Goal: Find specific page/section: Find specific page/section

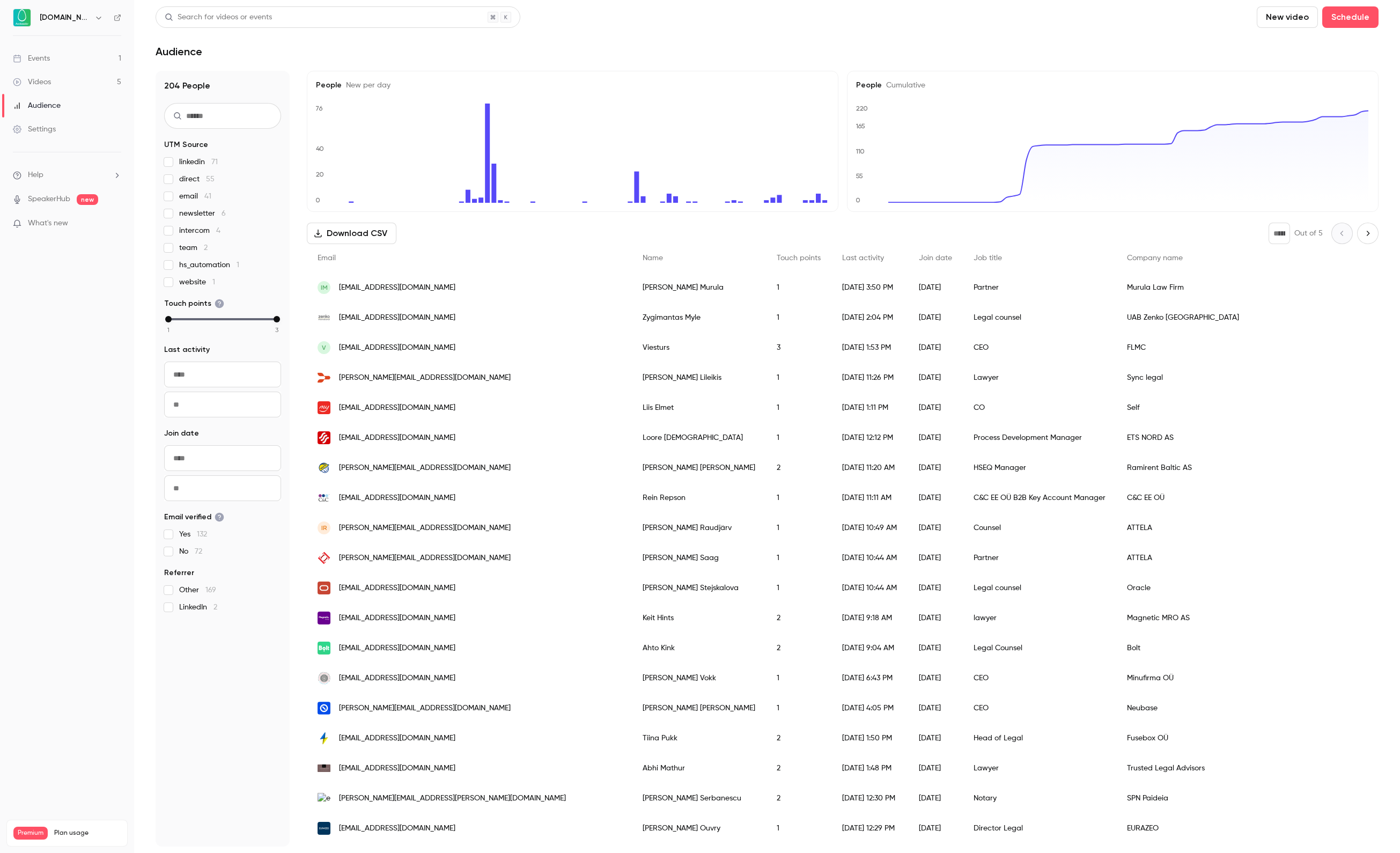
click at [101, 49] on link "Events 1" at bounding box center [67, 58] width 134 height 24
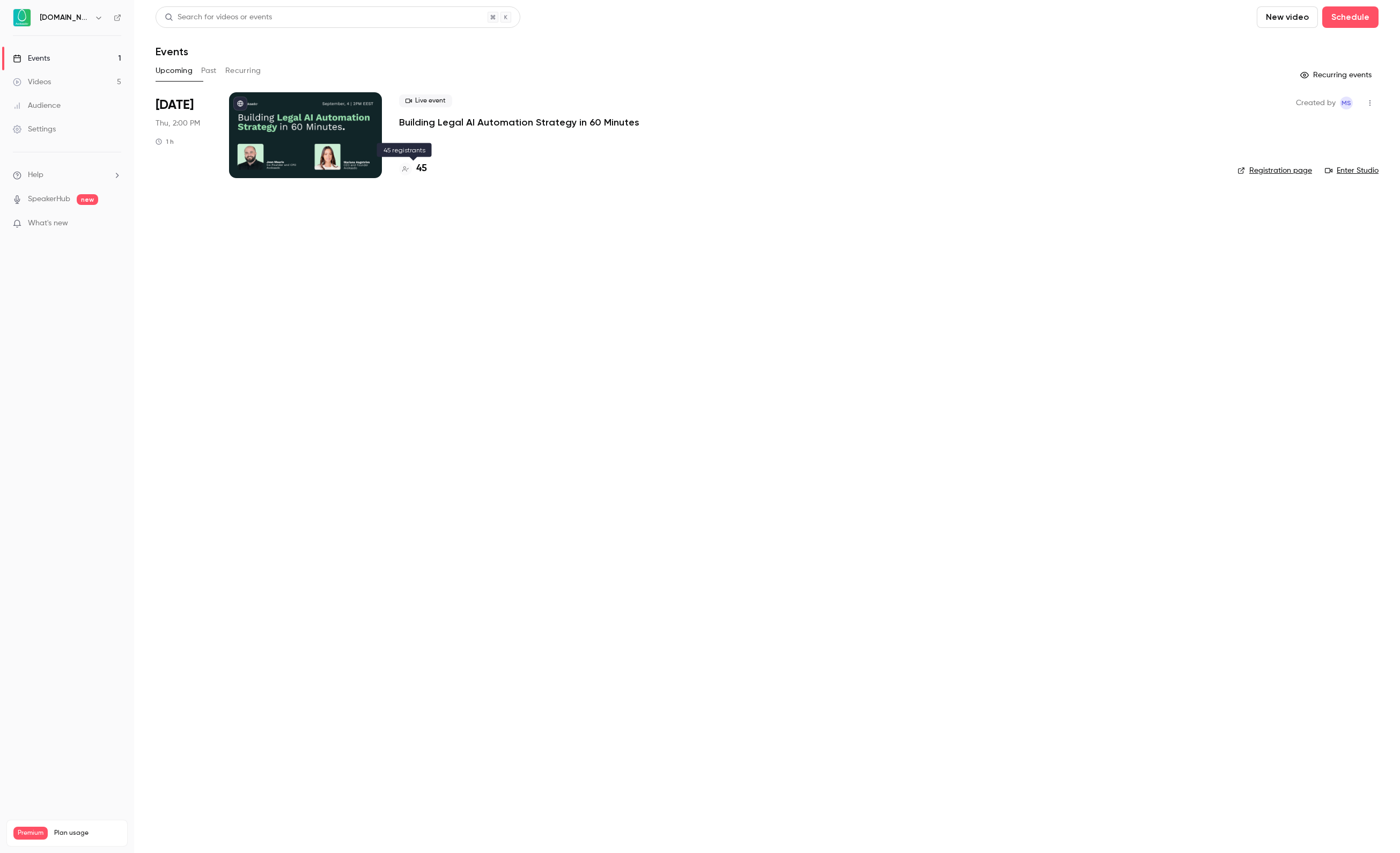
click at [419, 172] on h4 "45" at bounding box center [422, 168] width 11 height 14
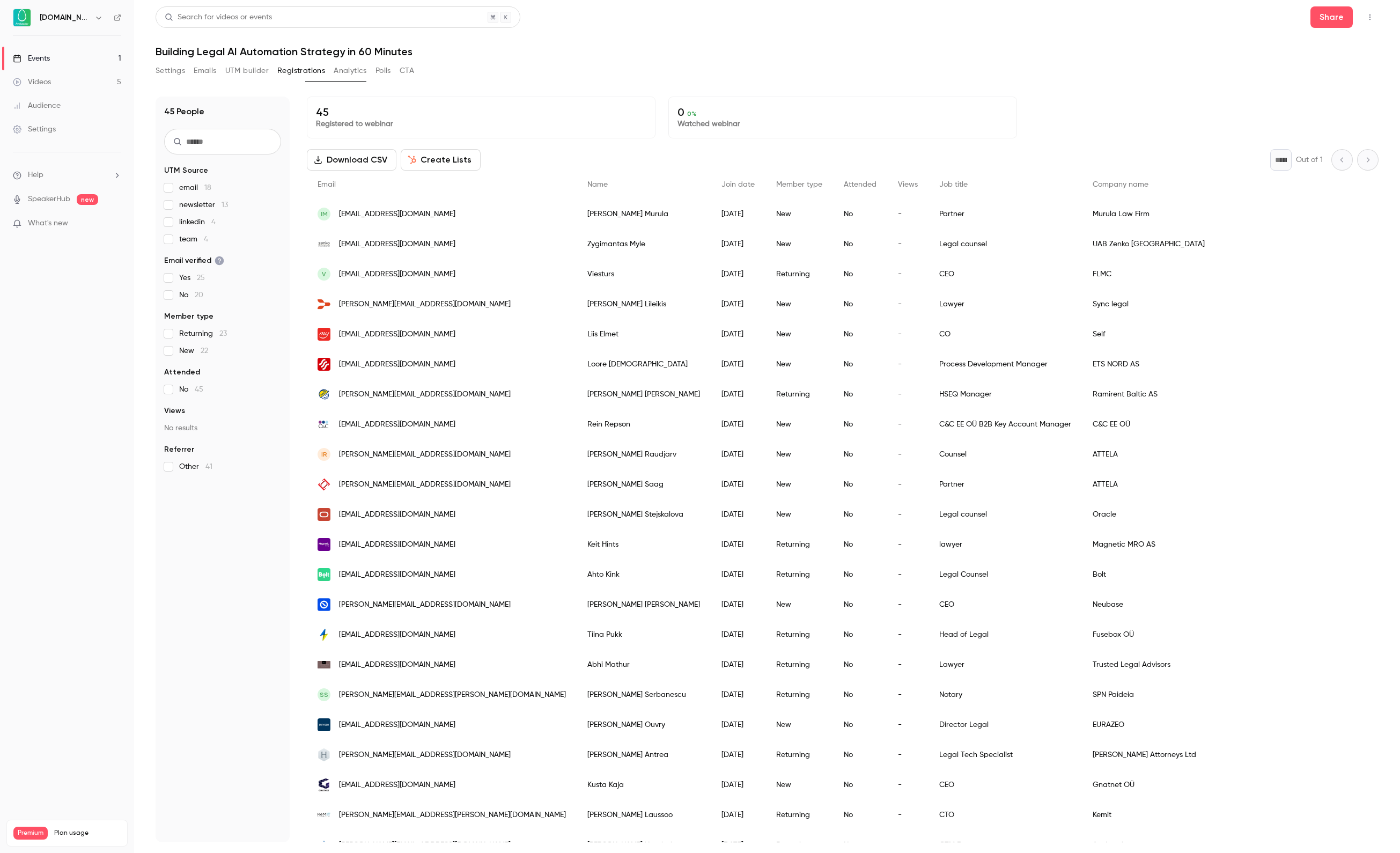
click at [197, 218] on span "linkedin 4" at bounding box center [197, 222] width 36 height 11
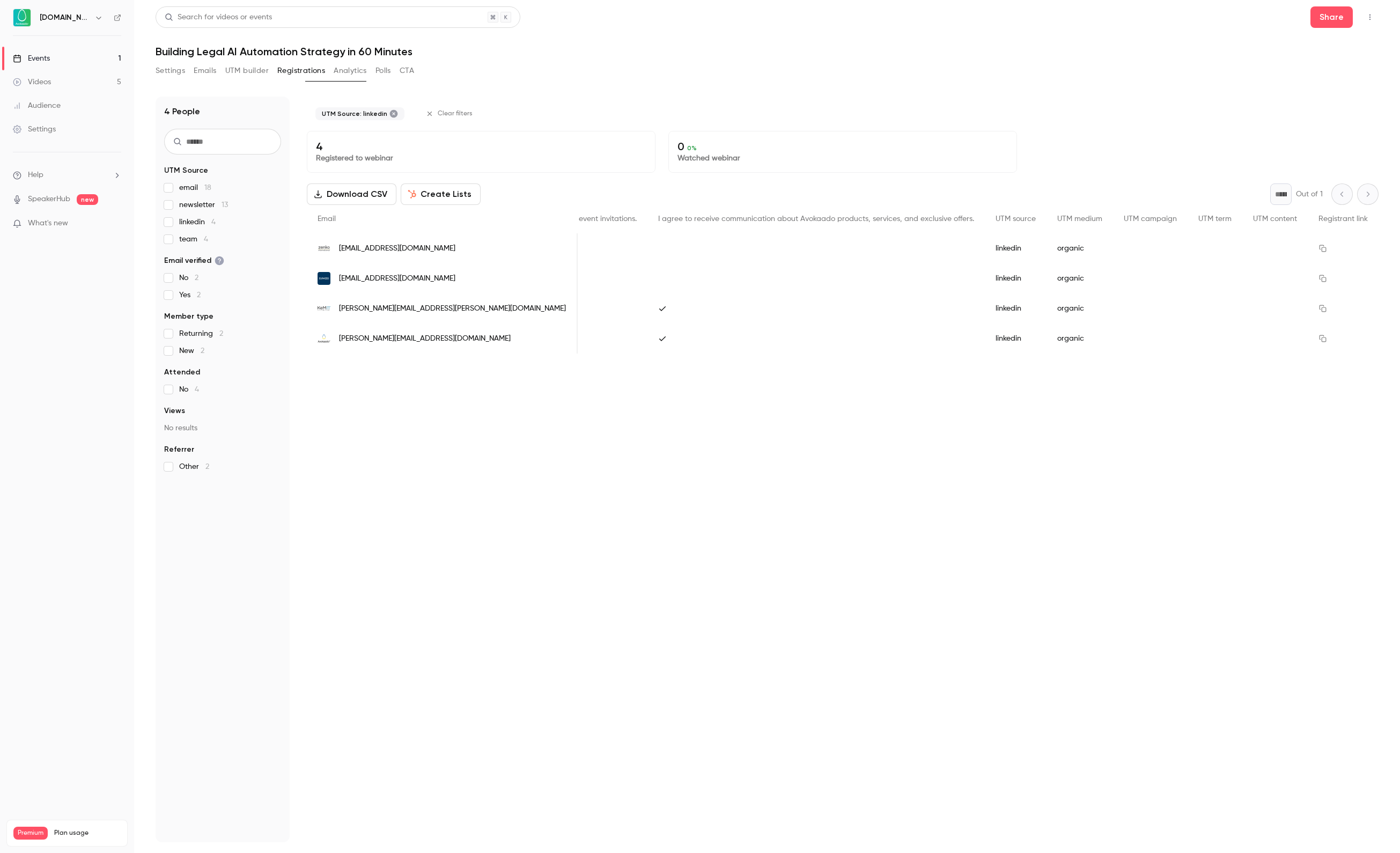
scroll to position [0, 1018]
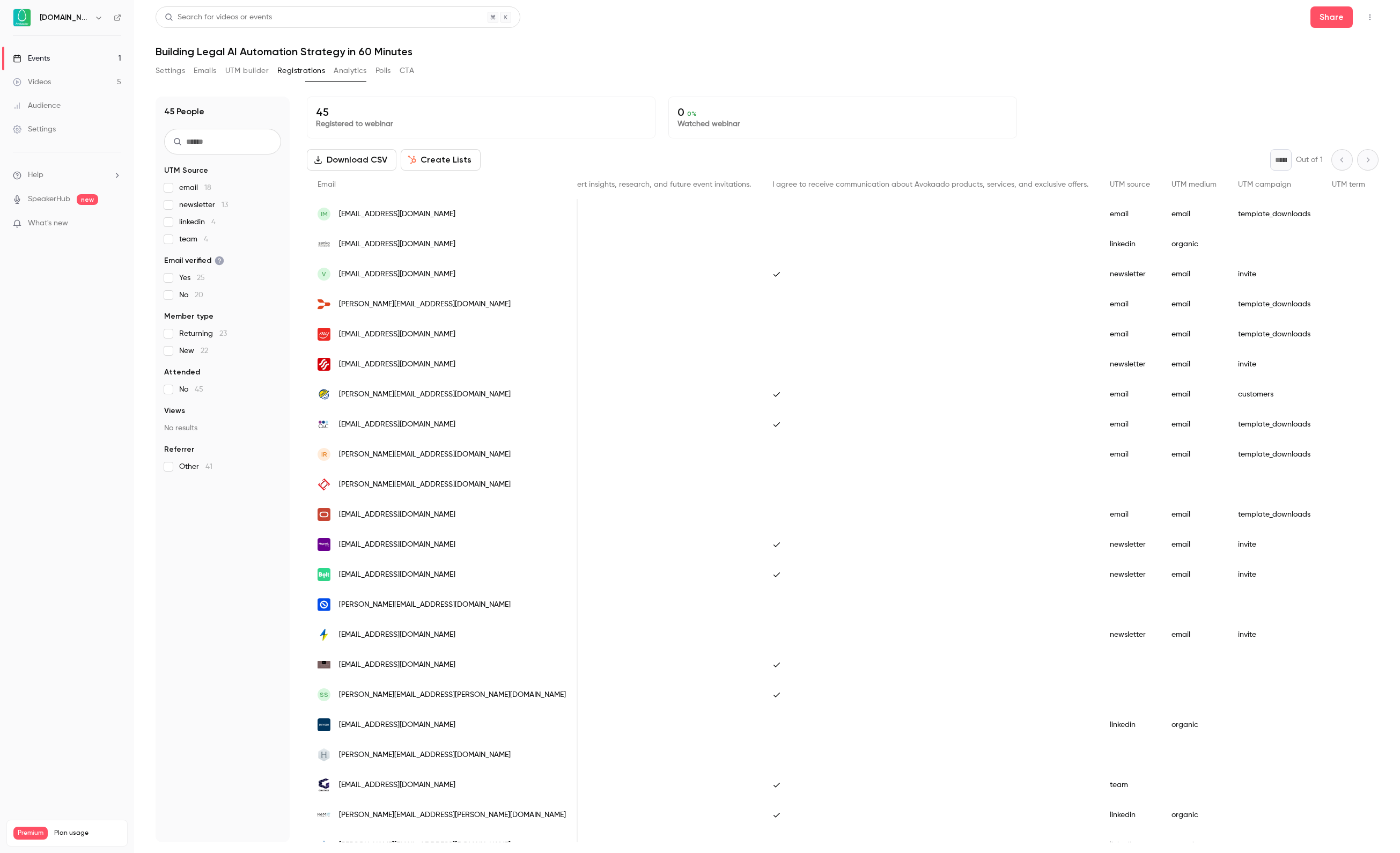
click at [203, 223] on span "linkedin 4" at bounding box center [197, 222] width 36 height 11
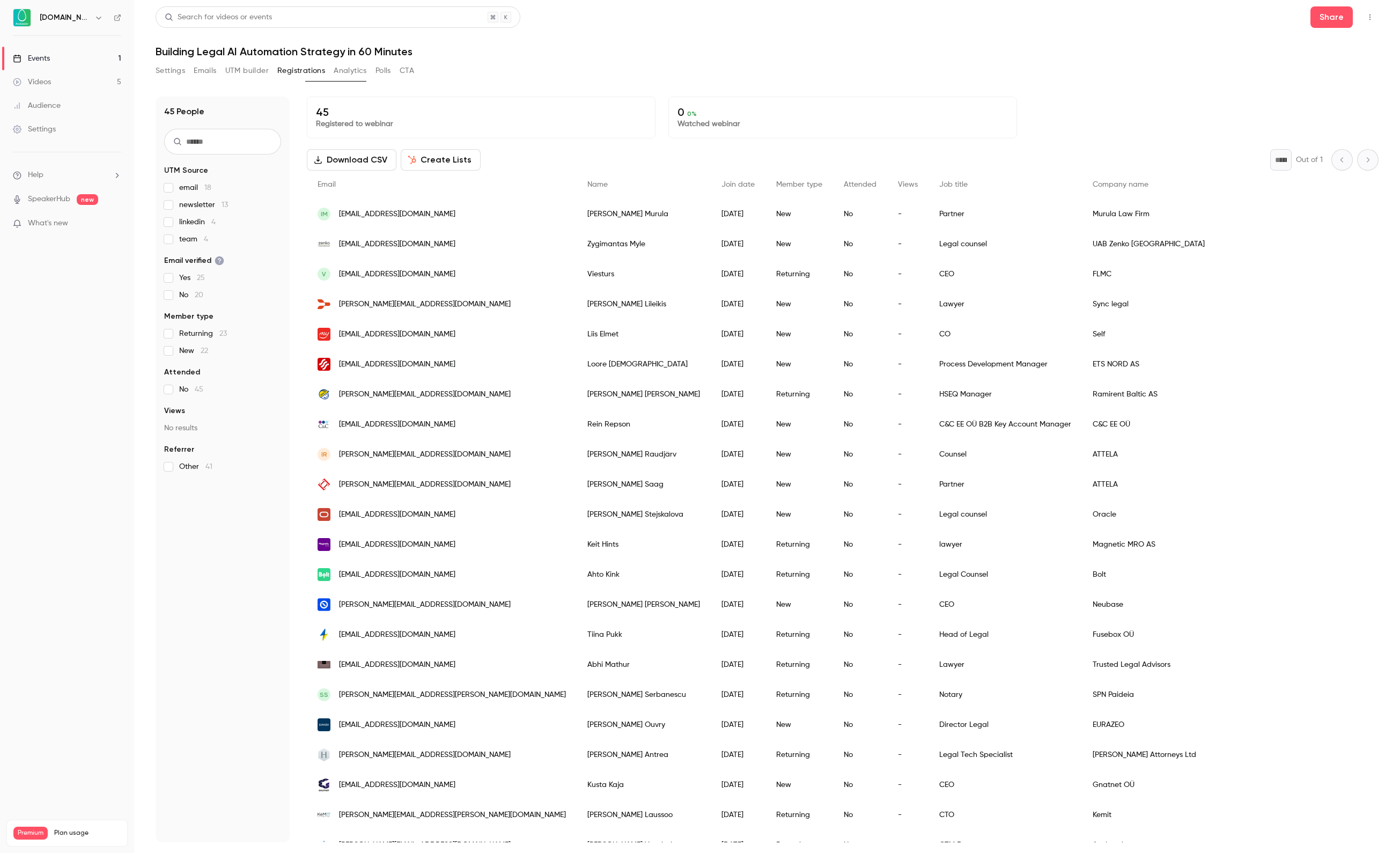
scroll to position [0, 0]
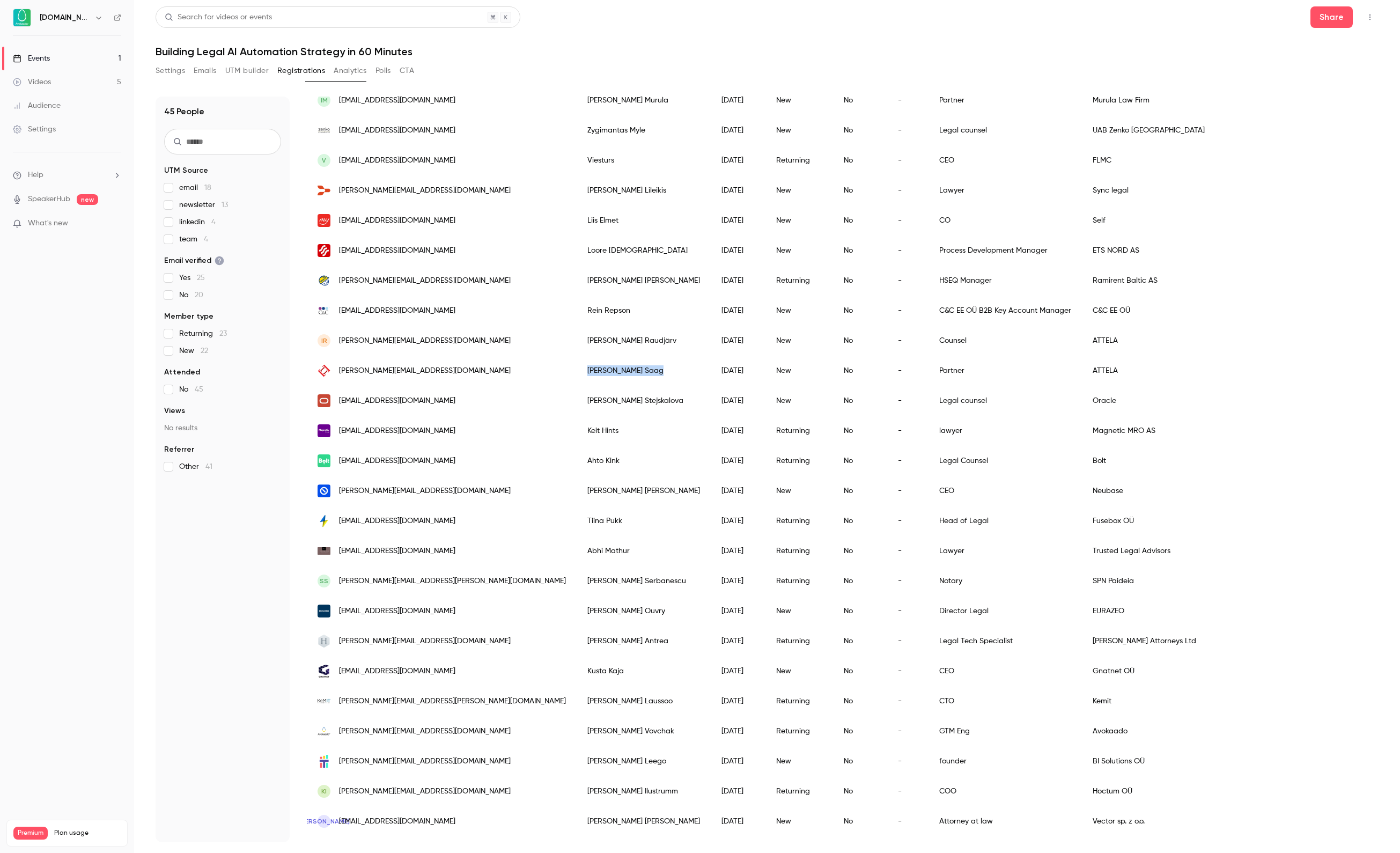
drag, startPoint x: 530, startPoint y: 383, endPoint x: 598, endPoint y: 384, distance: 68.0
click at [598, 384] on div "[PERSON_NAME]" at bounding box center [643, 370] width 134 height 30
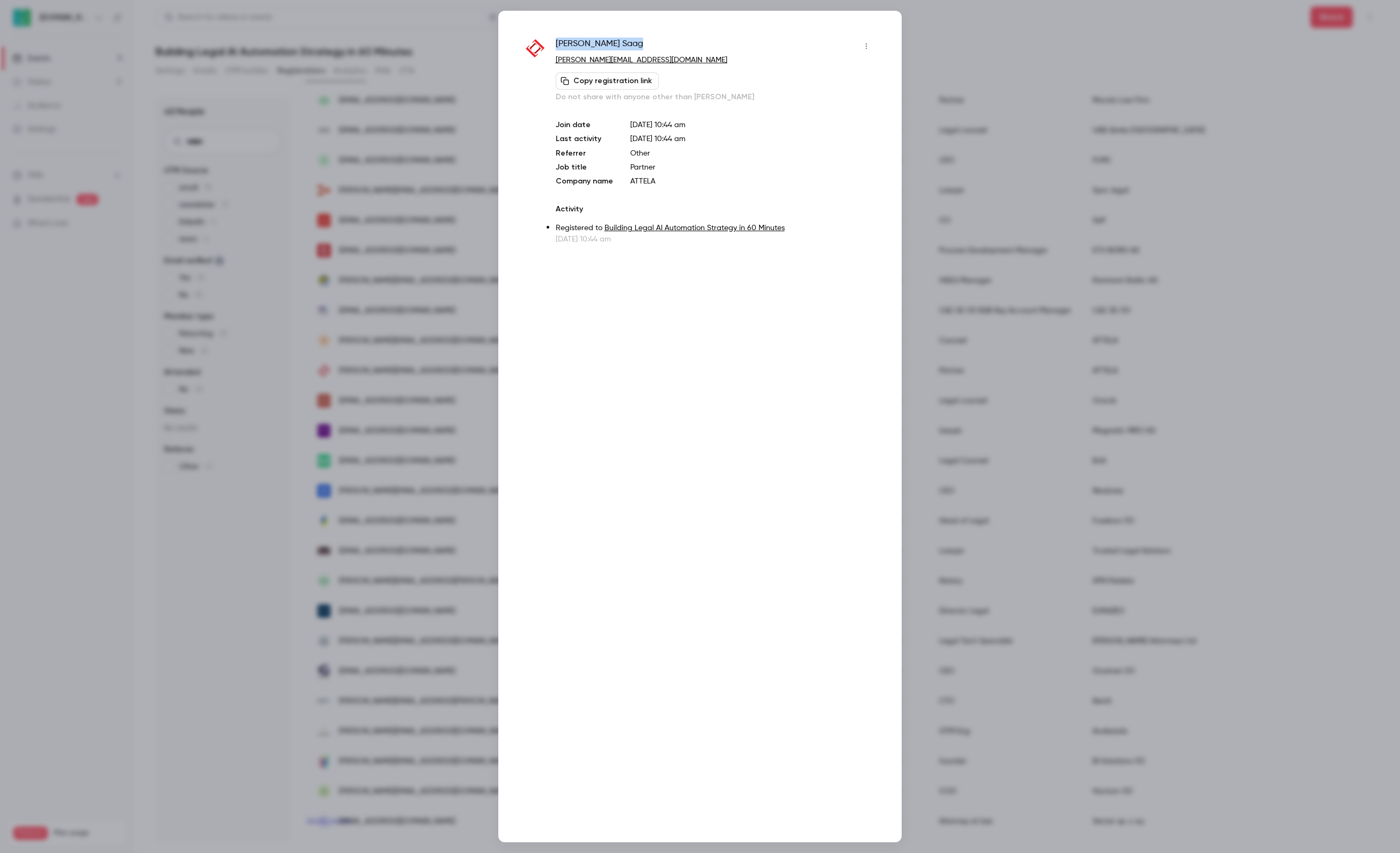
drag, startPoint x: 559, startPoint y: 43, endPoint x: 613, endPoint y: 47, distance: 54.1
click at [612, 47] on div "[PERSON_NAME]" at bounding box center [715, 45] width 320 height 17
copy span "[PERSON_NAME]"
click at [1158, 272] on div at bounding box center [700, 426] width 1400 height 853
